Goal: Task Accomplishment & Management: Complete application form

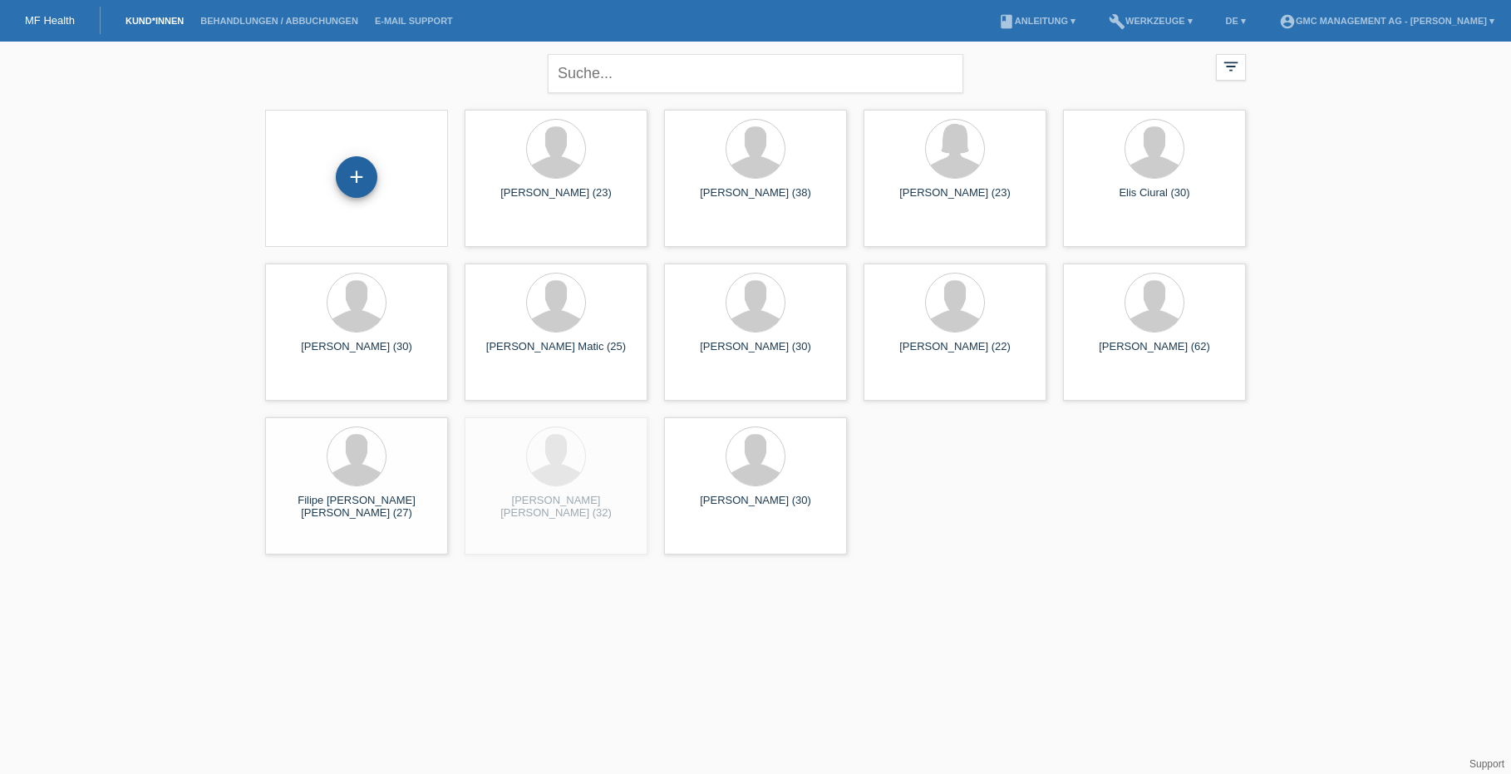
click at [356, 183] on div "+" at bounding box center [357, 177] width 42 height 42
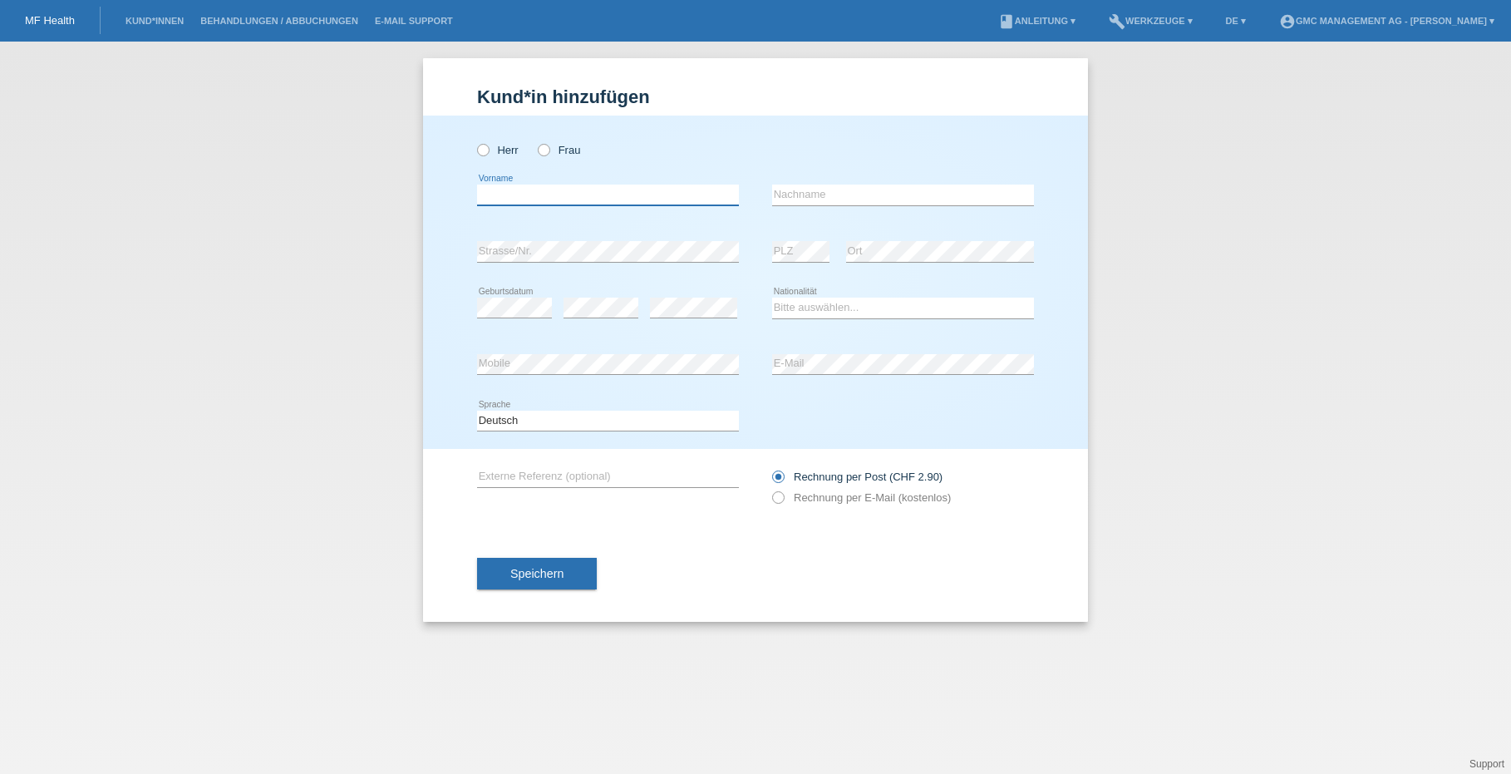
click at [589, 203] on input "text" at bounding box center [608, 195] width 262 height 21
type input "Antonio"
type input "Sciallo"
click at [475, 141] on icon at bounding box center [475, 141] width 0 height 0
click at [487, 147] on input "Herr" at bounding box center [482, 149] width 11 height 11
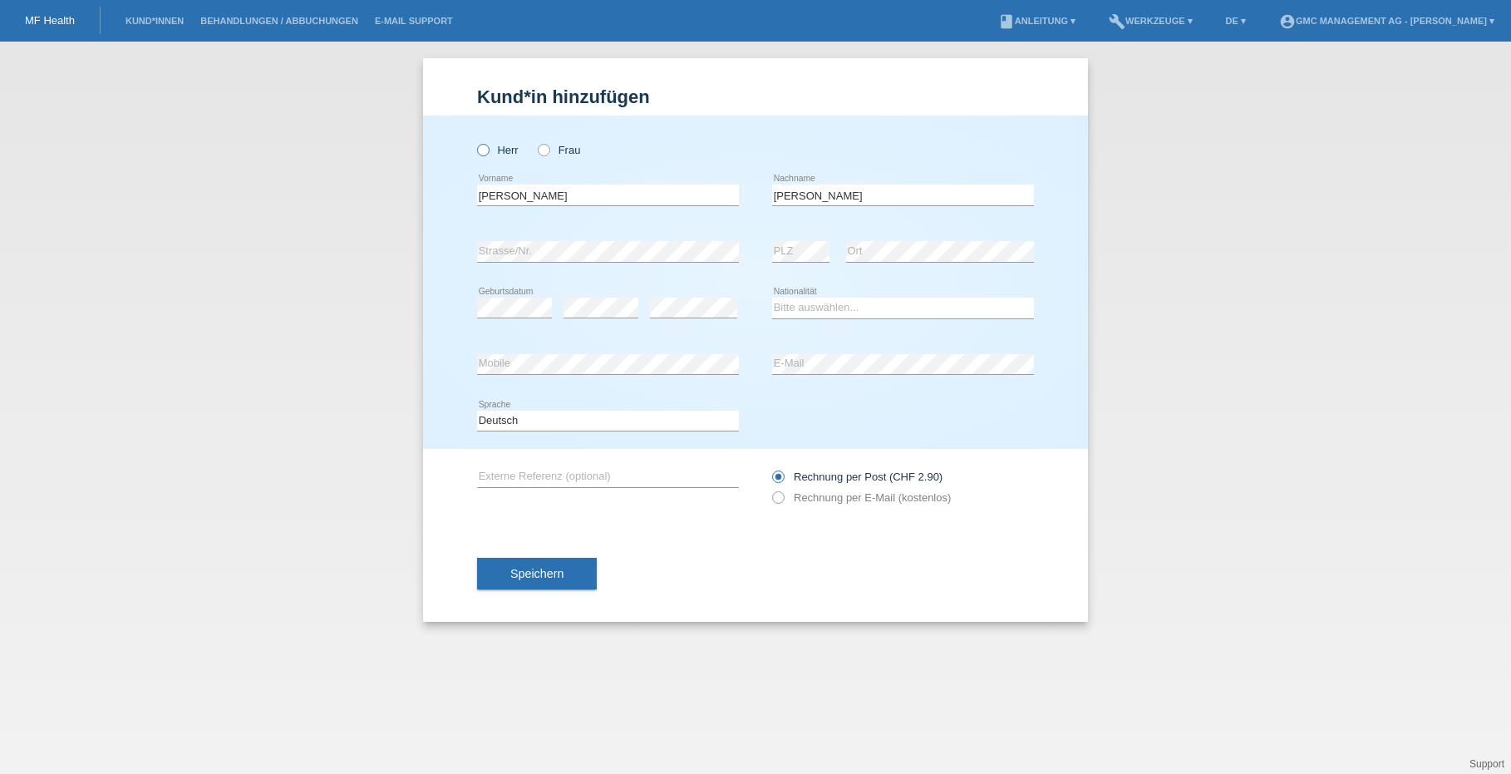
radio input "true"
click at [833, 303] on select "Bitte auswählen... Schweiz Deutschland Liechtenstein Österreich ------------ Af…" at bounding box center [903, 308] width 262 height 20
select select "CH"
click at [593, 352] on div "error Mobile" at bounding box center [608, 365] width 262 height 57
click at [770, 489] on icon at bounding box center [770, 489] width 0 height 0
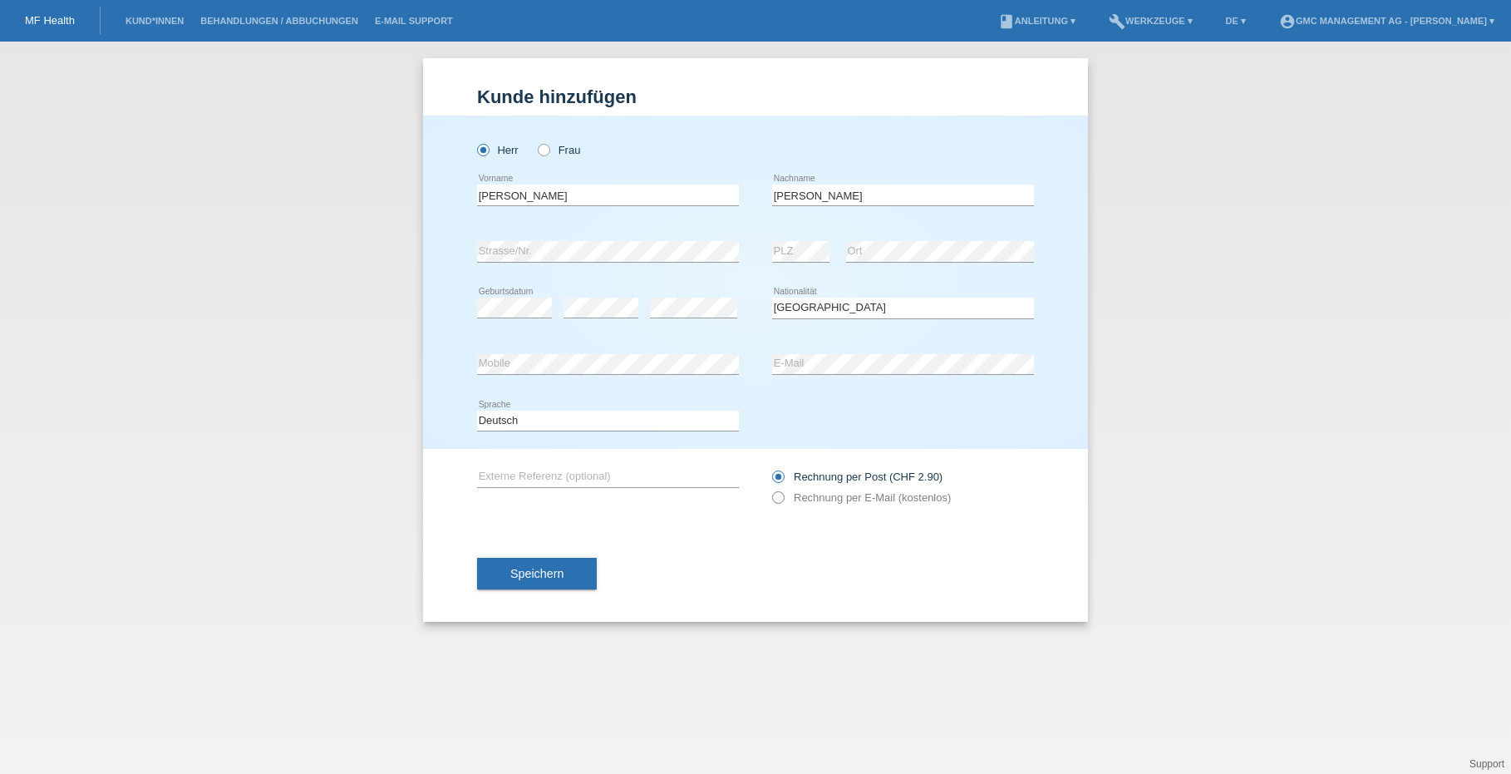
click at [770, 489] on icon at bounding box center [770, 489] width 0 height 0
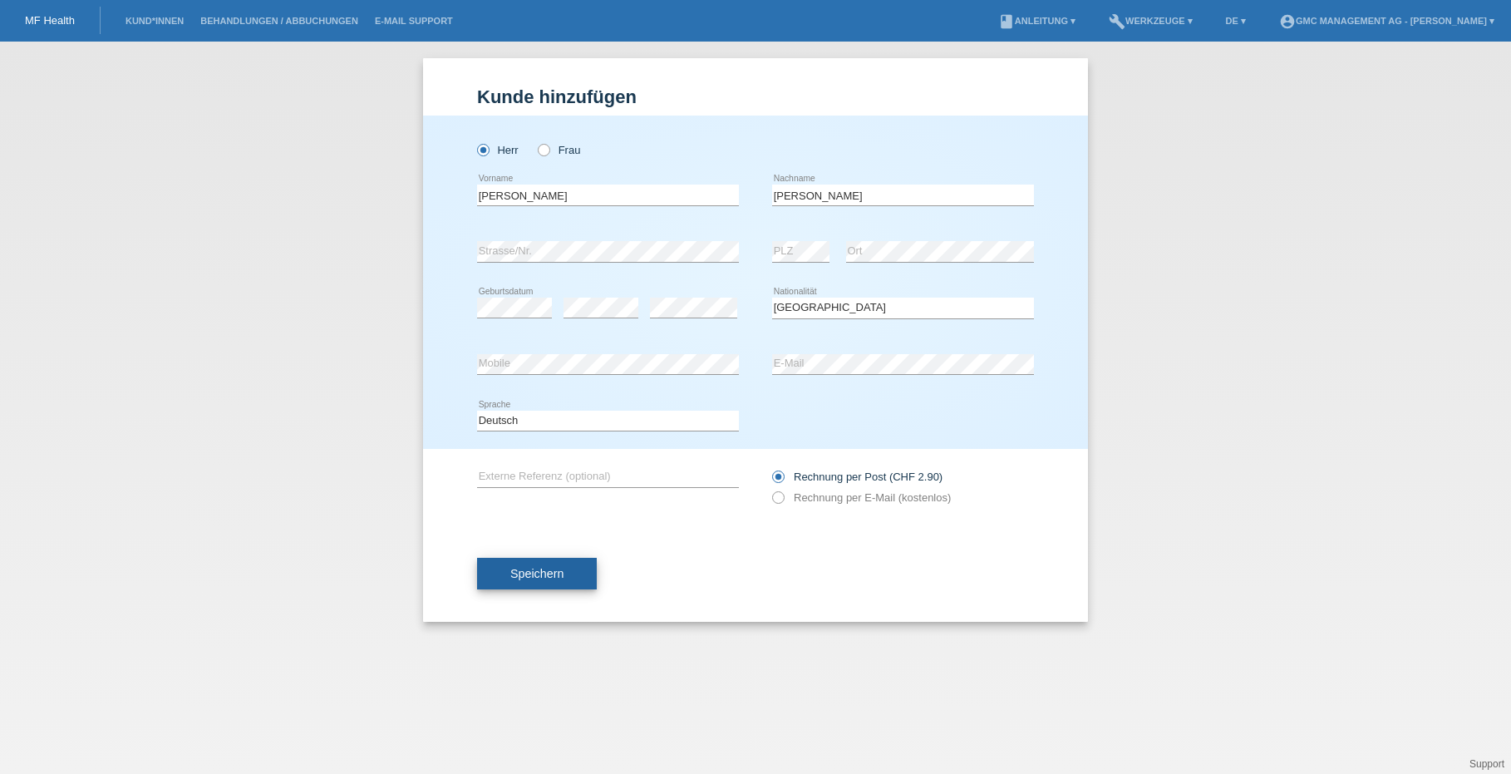
click at [564, 574] on button "Speichern" at bounding box center [537, 574] width 120 height 32
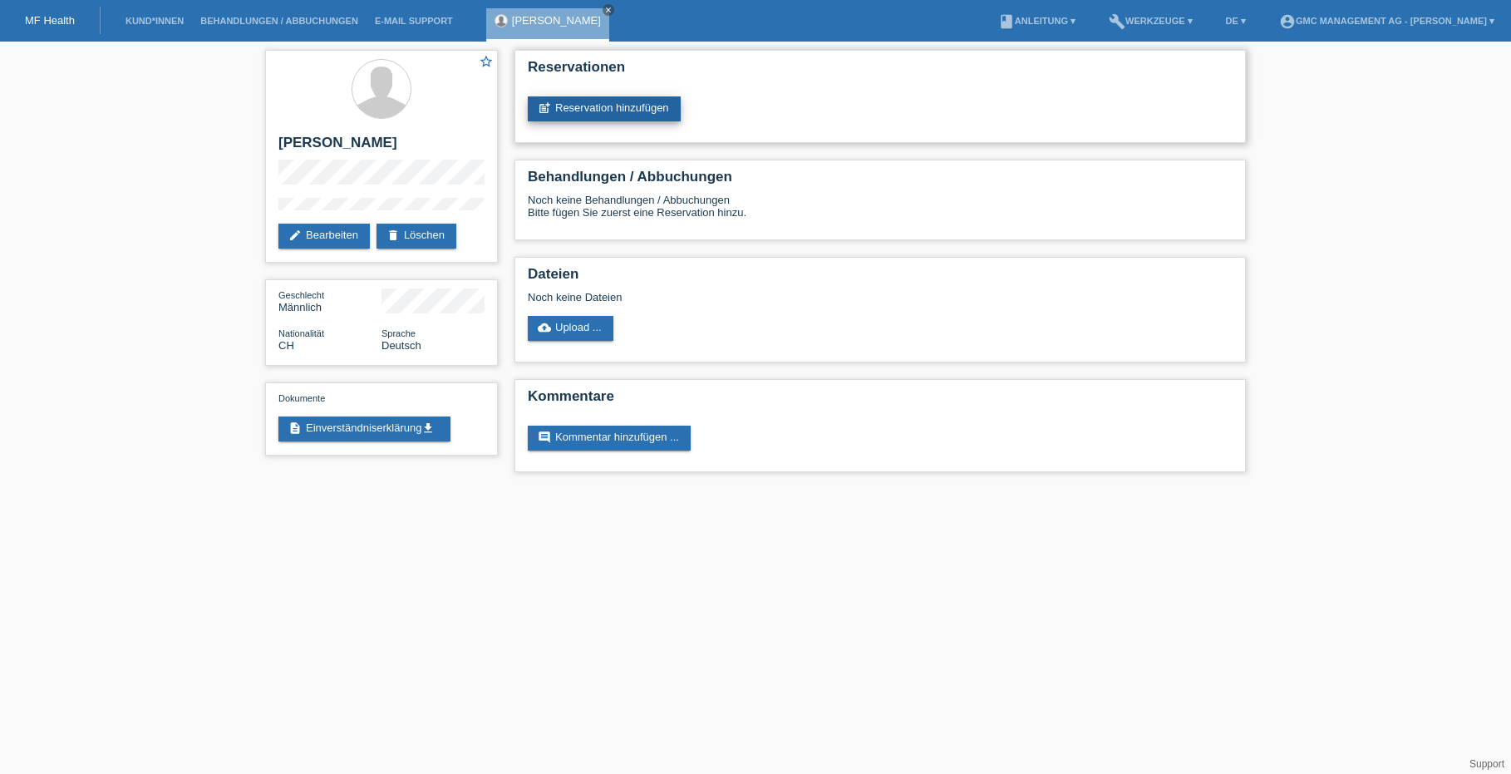
click at [574, 111] on link "post_add Reservation hinzufügen" at bounding box center [604, 108] width 153 height 25
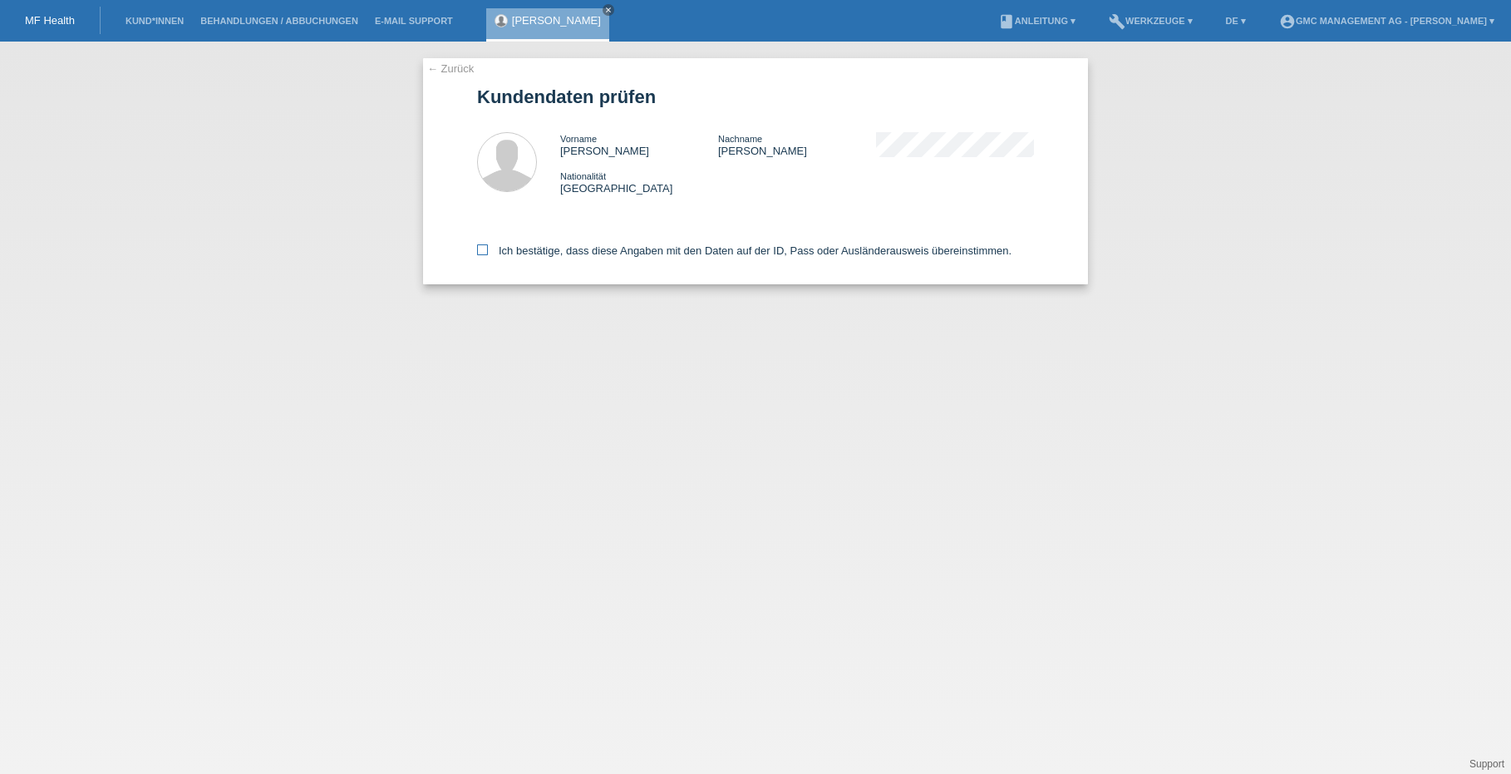
click at [481, 249] on icon at bounding box center [482, 249] width 11 height 11
click at [481, 249] on input "Ich bestätige, dass diese Angaben mit den Daten auf der ID, Pass oder Ausländer…" at bounding box center [482, 249] width 11 height 11
checkbox input "true"
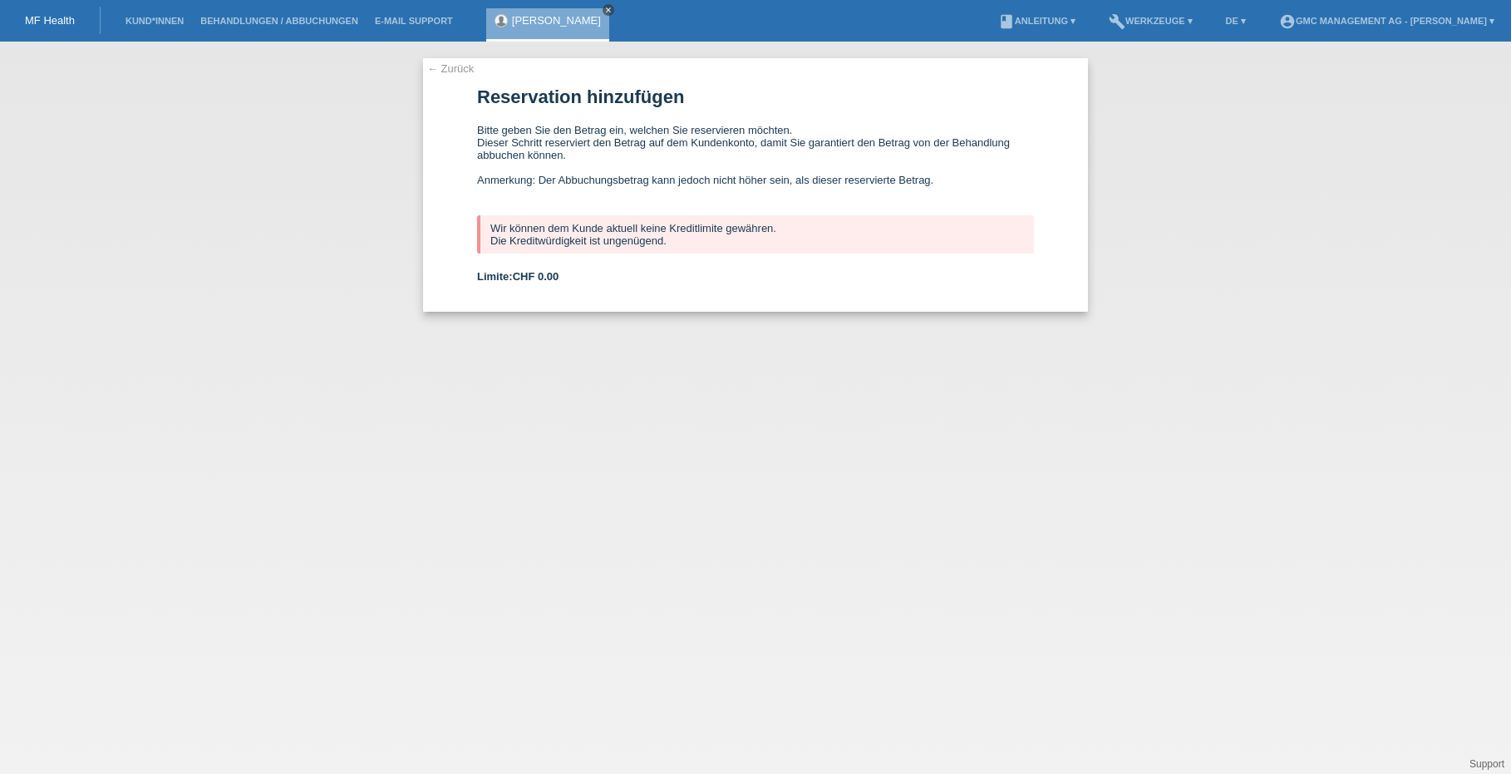
click at [603, 9] on link "close" at bounding box center [609, 10] width 12 height 12
